Goal: Contribute content

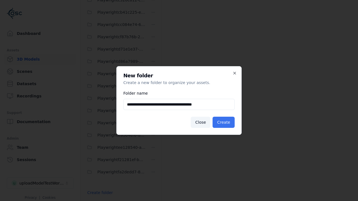
type input "**********"
click at [224, 123] on button "Create" at bounding box center [224, 122] width 22 height 11
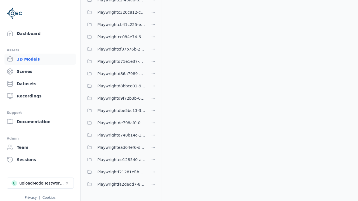
scroll to position [490, 0]
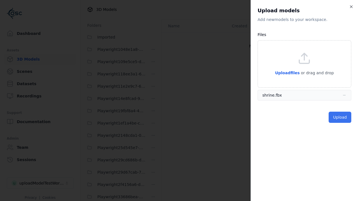
click at [340, 117] on button "Upload" at bounding box center [340, 117] width 23 height 11
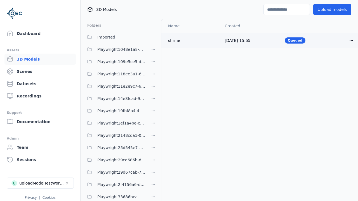
click at [351, 40] on html "Support Dashboard Assets 3D Models Scenes Datasets Recordings Support Documenta…" at bounding box center [179, 100] width 358 height 201
click at [339, 62] on div "Delete" at bounding box center [339, 62] width 33 height 9
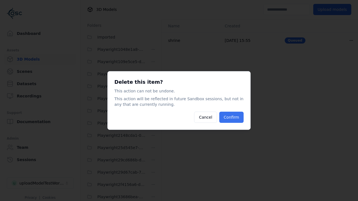
click at [232, 117] on button "Confirm" at bounding box center [231, 117] width 24 height 11
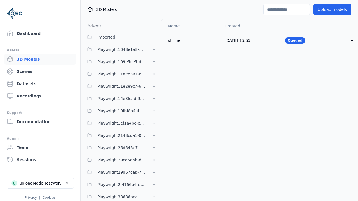
click at [153, 101] on html "Support Dashboard Assets 3D Models Scenes Datasets Recordings Support Documenta…" at bounding box center [179, 100] width 358 height 201
